Goal: Transaction & Acquisition: Purchase product/service

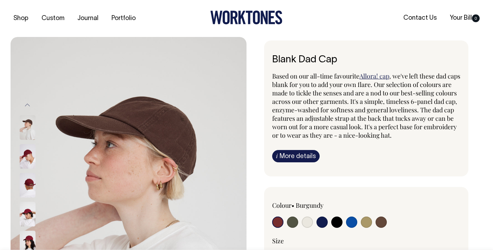
click at [276, 222] on input "radio" at bounding box center [277, 221] width 11 height 11
click at [279, 224] on input "radio" at bounding box center [277, 221] width 11 height 11
click at [276, 216] on input "radio" at bounding box center [277, 221] width 11 height 11
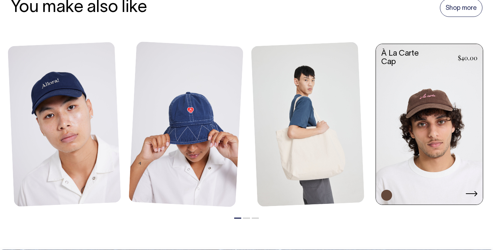
scroll to position [817, 0]
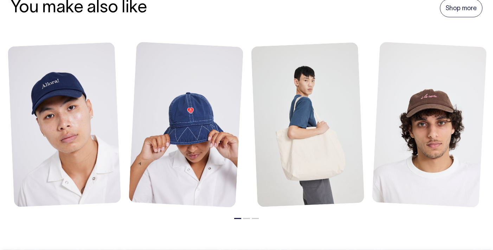
click at [247, 218] on button "2" at bounding box center [246, 218] width 7 height 1
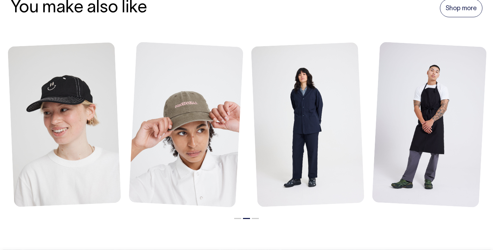
click at [256, 218] on button "3" at bounding box center [255, 218] width 7 height 1
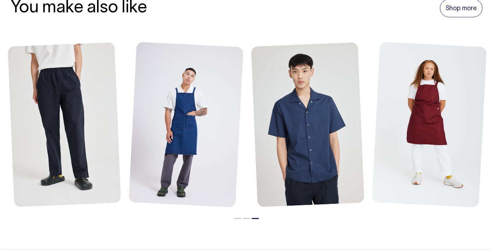
click at [246, 213] on li "2" at bounding box center [246, 216] width 7 height 8
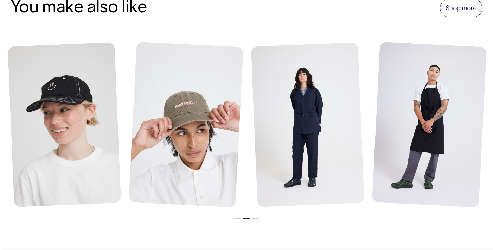
click at [238, 218] on button "1" at bounding box center [237, 218] width 7 height 1
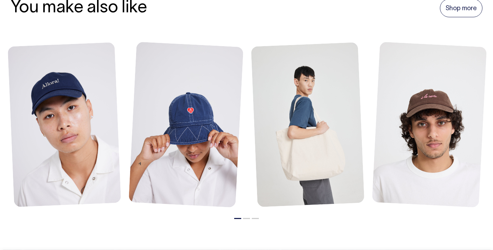
click at [247, 218] on button "2" at bounding box center [246, 218] width 7 height 1
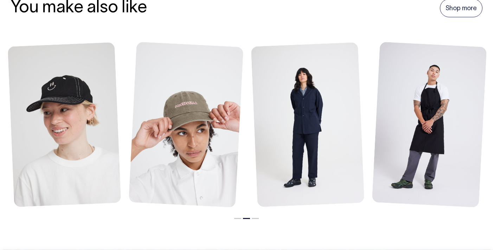
click at [255, 218] on button "3" at bounding box center [255, 218] width 7 height 1
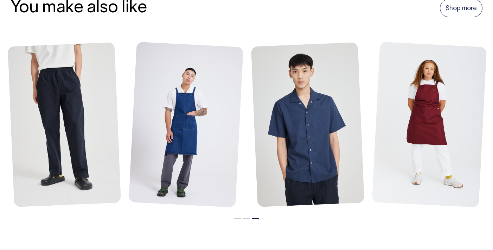
click at [255, 218] on button "3" at bounding box center [255, 218] width 7 height 1
click at [238, 218] on button "1" at bounding box center [237, 218] width 7 height 1
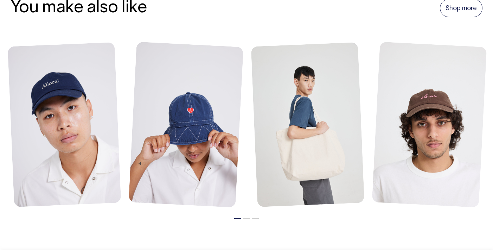
click at [248, 212] on li "2" at bounding box center [246, 216] width 7 height 8
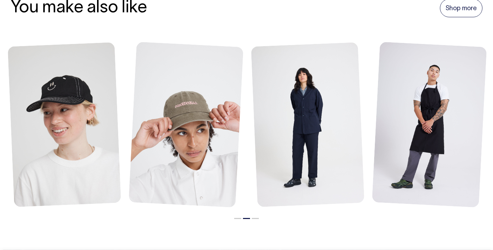
click at [235, 218] on button "1" at bounding box center [237, 218] width 7 height 1
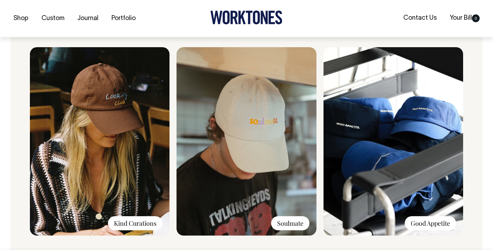
scroll to position [530, 0]
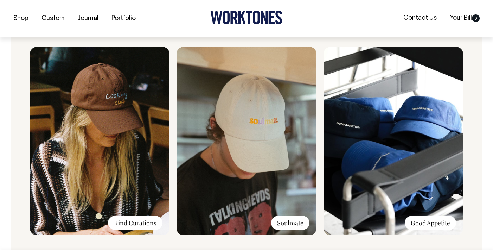
click at [427, 149] on img at bounding box center [394, 141] width 140 height 188
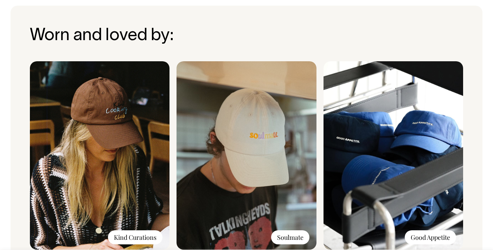
scroll to position [514, 0]
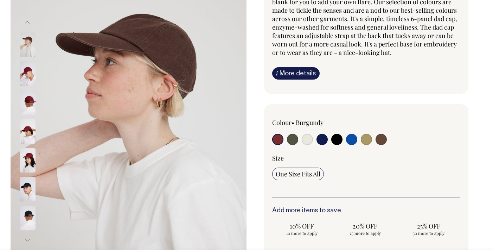
click at [284, 142] on div at bounding box center [309, 140] width 75 height 13
click at [277, 139] on input "radio" at bounding box center [277, 138] width 11 height 11
click at [294, 172] on span "One Size Fits All" at bounding box center [298, 173] width 45 height 8
click at [294, 172] on input "One Size Fits All" at bounding box center [298, 173] width 52 height 13
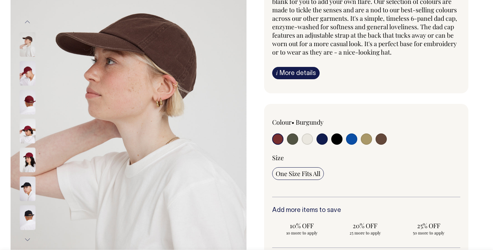
click at [292, 140] on input "radio" at bounding box center [292, 138] width 11 height 11
radio input "true"
select select "Olive"
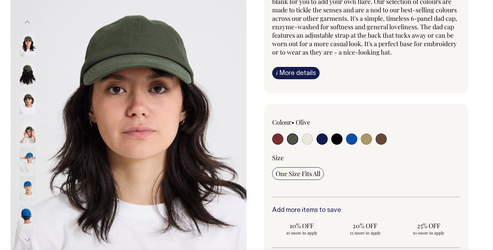
click at [309, 139] on input "radio" at bounding box center [307, 138] width 11 height 11
radio input "true"
select select "Natural"
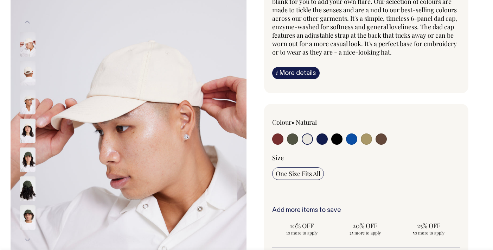
click at [22, 70] on img at bounding box center [28, 73] width 16 height 25
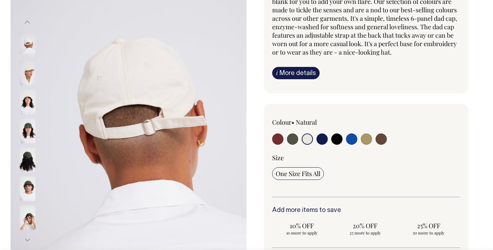
click at [28, 74] on img at bounding box center [28, 73] width 16 height 25
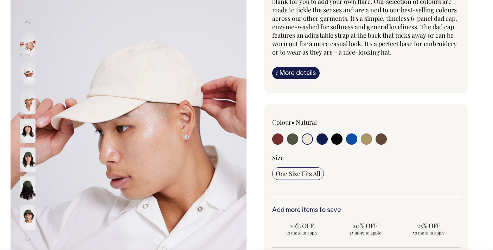
click at [29, 76] on img at bounding box center [28, 73] width 16 height 25
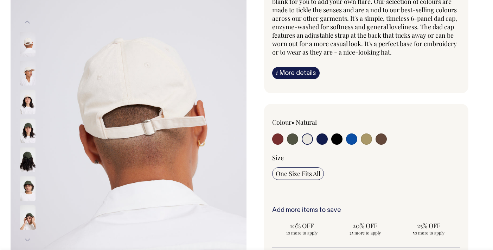
click at [27, 98] on img at bounding box center [28, 102] width 16 height 25
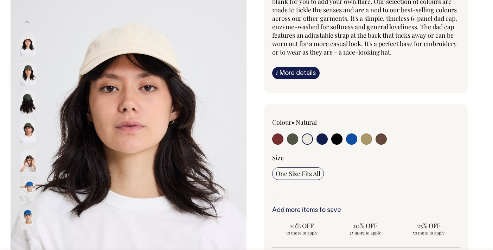
click at [29, 73] on img at bounding box center [28, 73] width 16 height 25
click at [28, 46] on img at bounding box center [28, 44] width 16 height 25
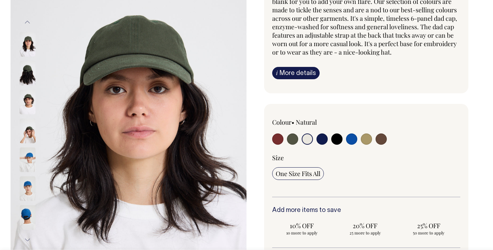
click at [27, 237] on button "Next" at bounding box center [27, 240] width 11 height 16
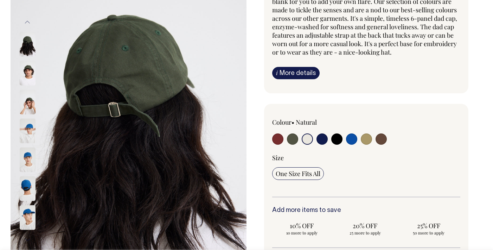
click at [27, 237] on button "Next" at bounding box center [27, 240] width 11 height 16
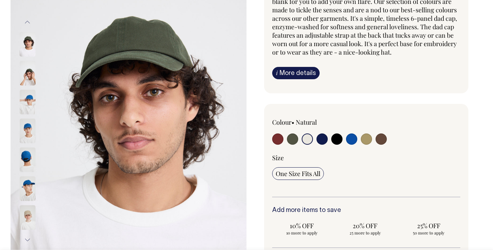
click at [27, 237] on button "Next" at bounding box center [27, 240] width 11 height 16
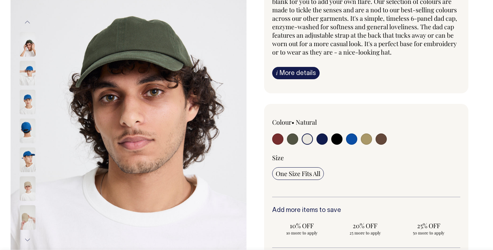
click at [27, 237] on button "Next" at bounding box center [27, 240] width 11 height 16
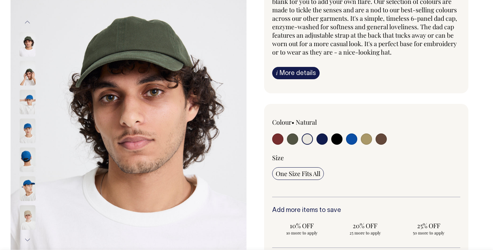
click at [27, 216] on div at bounding box center [36, 217] width 35 height 29
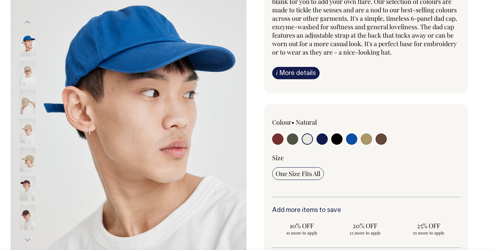
click at [29, 72] on img at bounding box center [28, 73] width 16 height 25
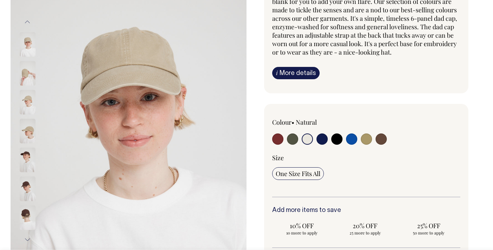
click at [374, 135] on div at bounding box center [403, 129] width 113 height 23
click at [369, 135] on input "radio" at bounding box center [366, 138] width 11 height 11
radio input "true"
select select "Washed Khaki"
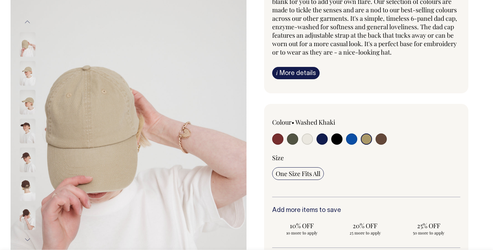
click at [28, 23] on button "Previous" at bounding box center [27, 22] width 11 height 16
click at [25, 125] on img at bounding box center [28, 131] width 16 height 25
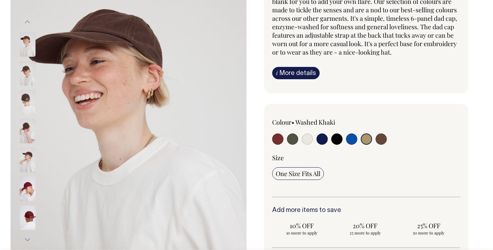
click at [27, 148] on div at bounding box center [36, 72] width 35 height 2393
click at [26, 158] on img at bounding box center [28, 159] width 16 height 25
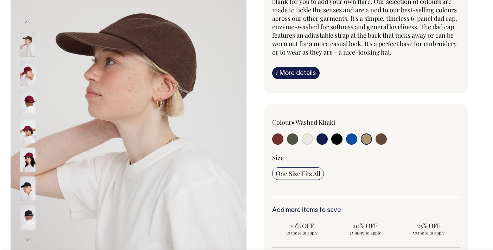
click at [27, 156] on img at bounding box center [28, 159] width 16 height 25
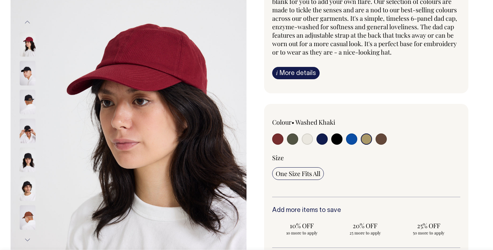
click at [27, 186] on img at bounding box center [28, 188] width 16 height 25
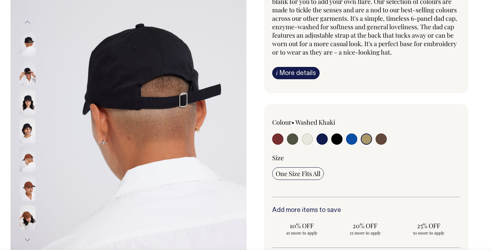
click at [28, 123] on img at bounding box center [28, 131] width 16 height 25
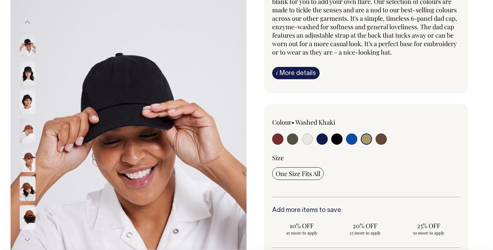
click at [26, 74] on img at bounding box center [28, 73] width 16 height 25
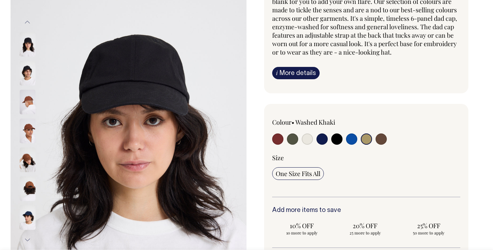
click at [26, 187] on img at bounding box center [28, 188] width 16 height 25
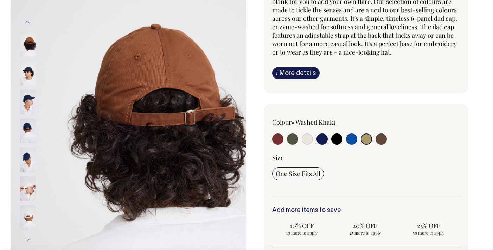
click at [27, 191] on img at bounding box center [28, 188] width 16 height 25
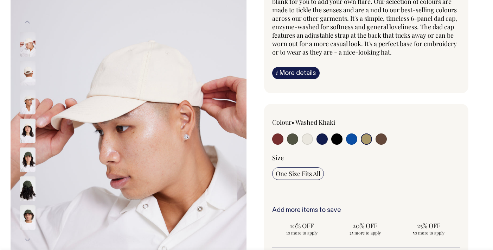
click at [26, 165] on img at bounding box center [28, 159] width 16 height 25
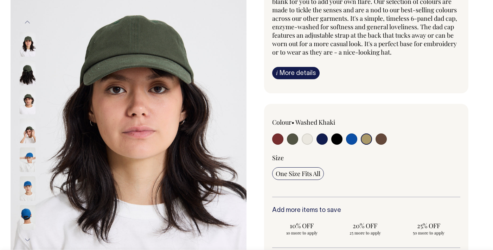
click at [28, 110] on img at bounding box center [28, 102] width 16 height 25
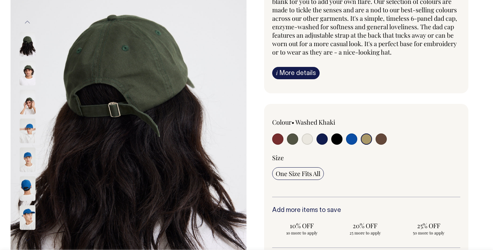
click at [306, 139] on input "radio" at bounding box center [307, 138] width 11 height 11
radio input "true"
select select "Natural"
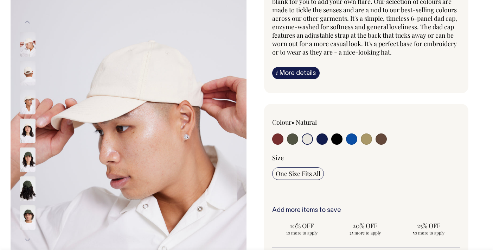
click at [25, 128] on img at bounding box center [28, 131] width 16 height 25
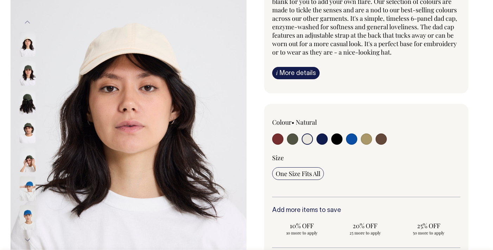
click at [365, 142] on input "radio" at bounding box center [366, 138] width 11 height 11
radio input "true"
select select "Washed Khaki"
